Goal: Navigation & Orientation: Find specific page/section

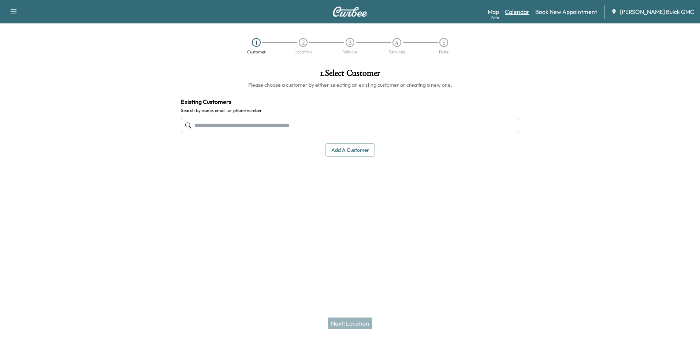
click at [525, 10] on link "Calendar" at bounding box center [517, 11] width 25 height 9
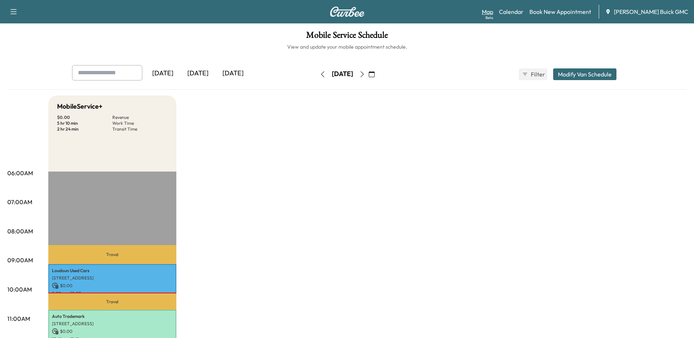
click at [493, 11] on link "Map Beta" at bounding box center [487, 11] width 11 height 9
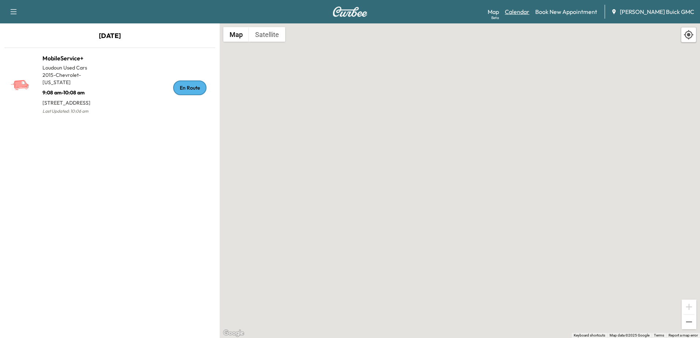
click at [529, 13] on link "Calendar" at bounding box center [517, 11] width 25 height 9
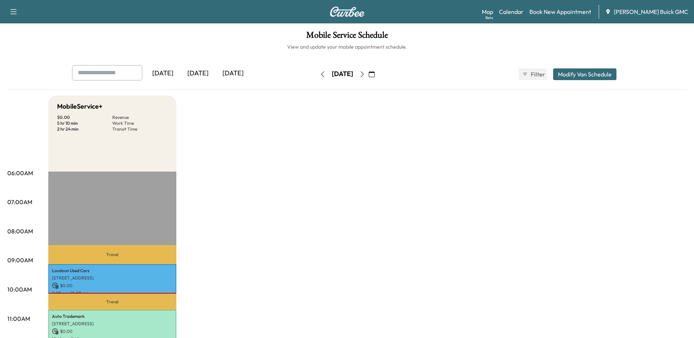
click at [365, 73] on icon "button" at bounding box center [362, 74] width 6 height 6
